Goal: Transaction & Acquisition: Purchase product/service

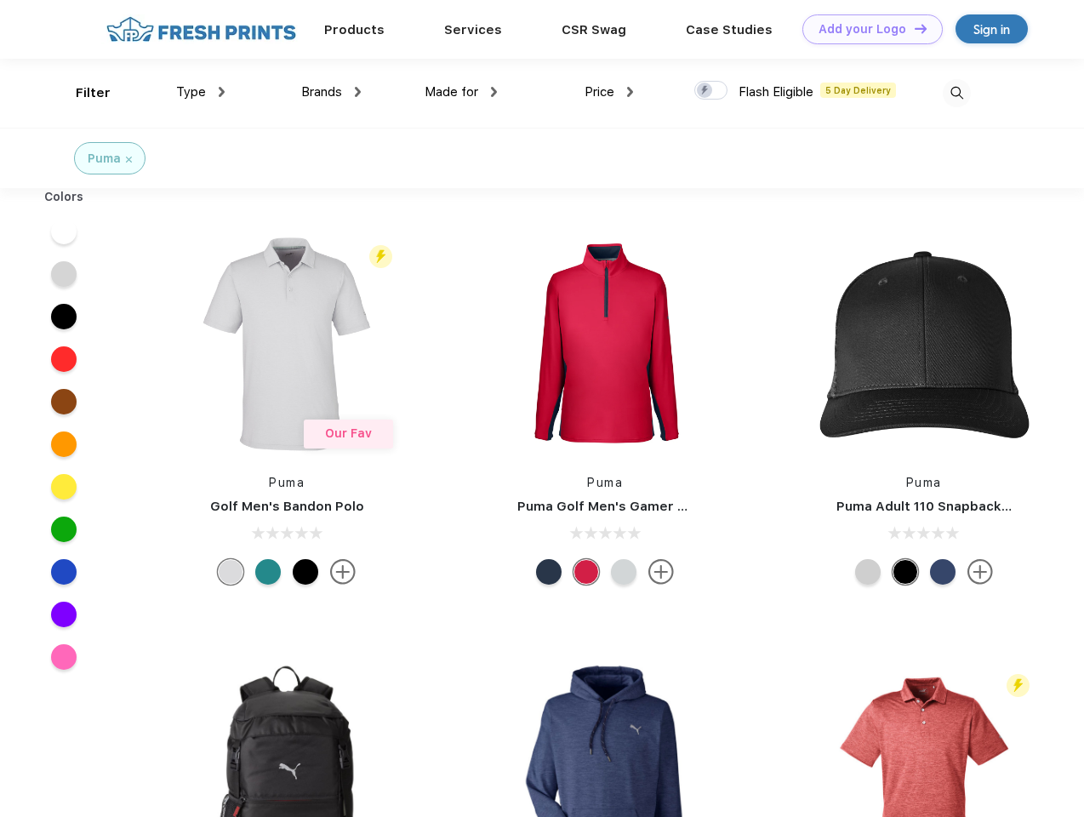
click at [867, 29] on link "Add your Logo Design Tool" at bounding box center [873, 29] width 140 height 30
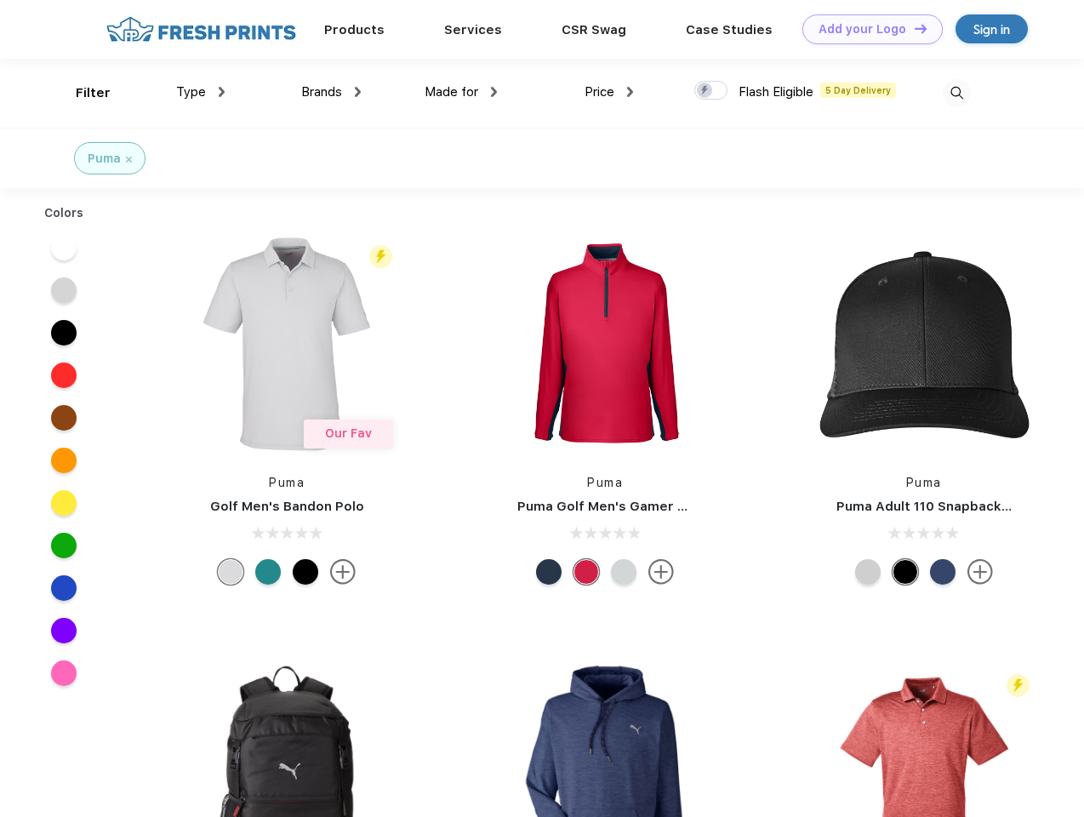
click at [0, 0] on div "Design Tool" at bounding box center [0, 0] width 0 height 0
click at [913, 28] on link "Add your Logo Design Tool" at bounding box center [873, 29] width 140 height 30
click at [82, 93] on div "Filter" at bounding box center [93, 93] width 35 height 20
click at [201, 92] on span "Type" at bounding box center [191, 91] width 30 height 15
click at [331, 92] on span "Brands" at bounding box center [321, 91] width 41 height 15
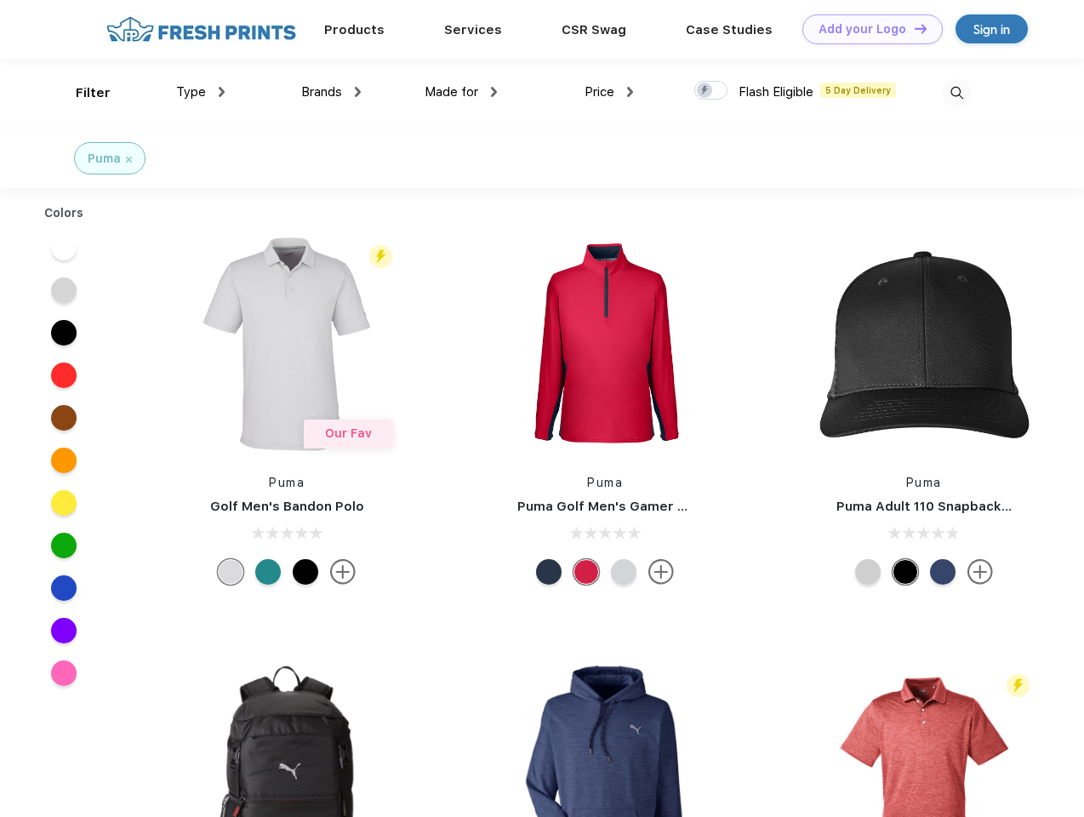
click at [461, 92] on span "Made for" at bounding box center [452, 91] width 54 height 15
click at [609, 92] on span "Price" at bounding box center [600, 91] width 30 height 15
click at [712, 91] on div at bounding box center [711, 90] width 33 height 19
click at [706, 91] on input "checkbox" at bounding box center [700, 85] width 11 height 11
click at [957, 93] on img at bounding box center [957, 93] width 28 height 28
